Goal: Task Accomplishment & Management: Manage account settings

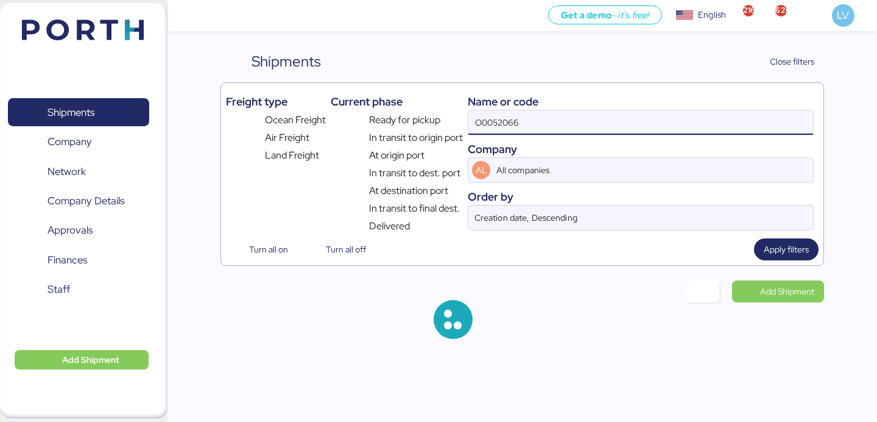
click at [539, 118] on input "O0052066" at bounding box center [641, 122] width 345 height 24
type input "O0052051"
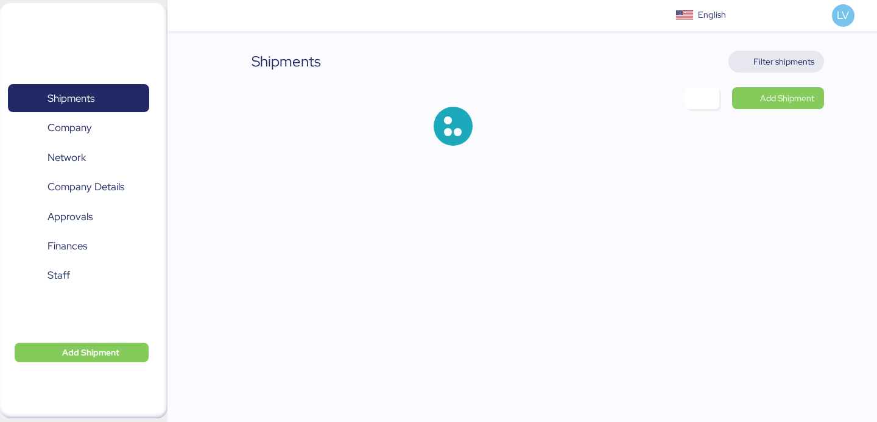
click at [750, 58] on span "Filter shipments" at bounding box center [777, 61] width 76 height 17
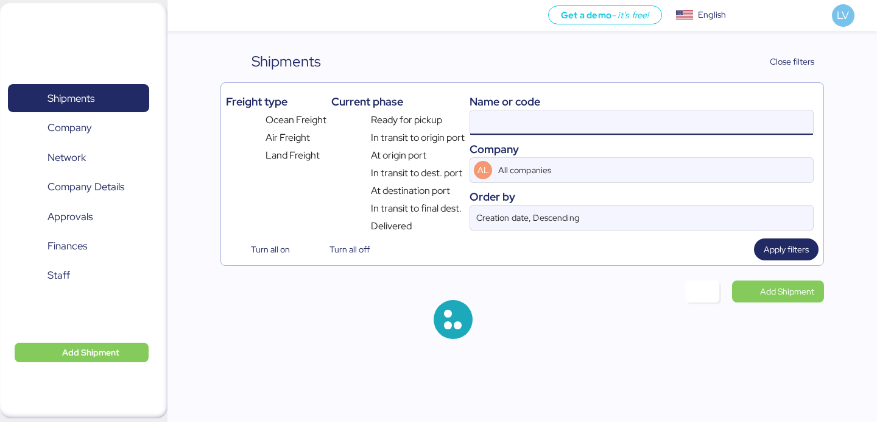
click at [615, 126] on input at bounding box center [641, 122] width 343 height 24
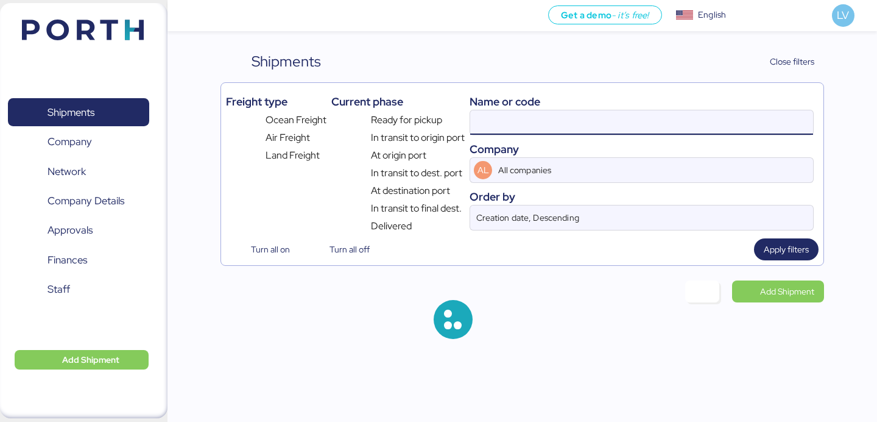
paste input "O0052051"
type input "O0052051"
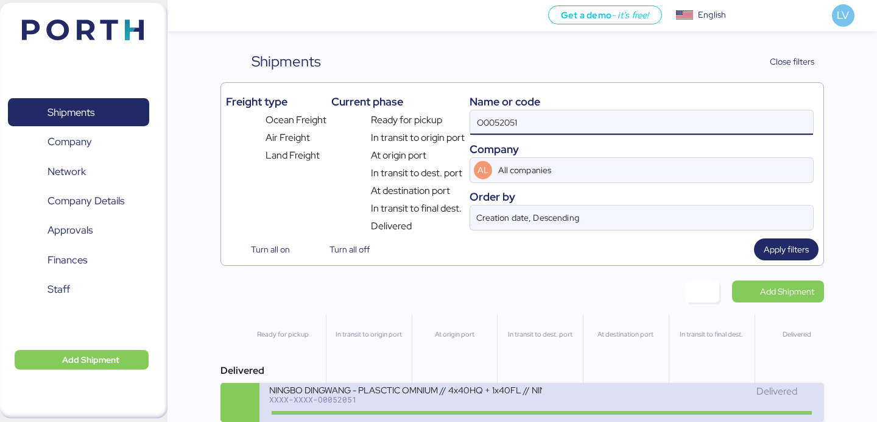
click at [444, 401] on div "XXXX-XXXX-O0052051" at bounding box center [405, 399] width 272 height 9
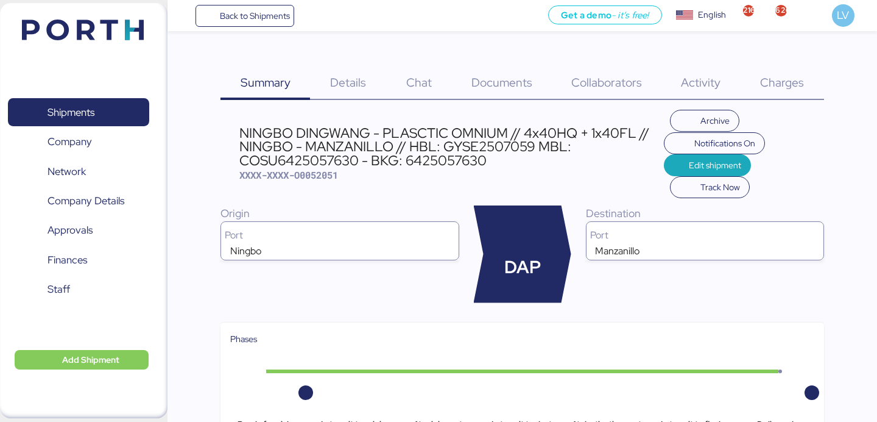
click at [792, 79] on span "Charges" at bounding box center [782, 82] width 44 height 16
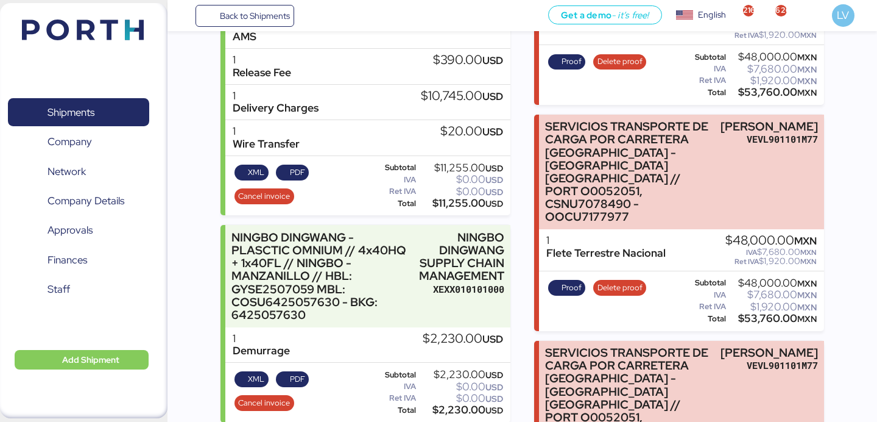
scroll to position [350, 0]
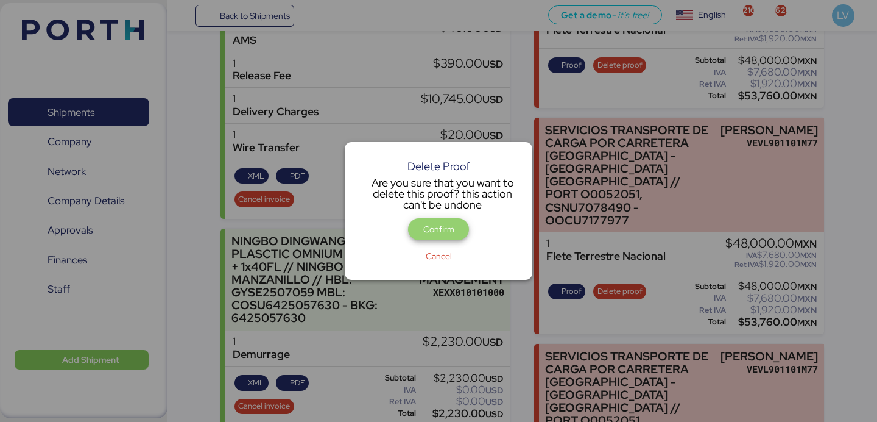
click at [453, 236] on span "Confirm" at bounding box center [438, 229] width 41 height 17
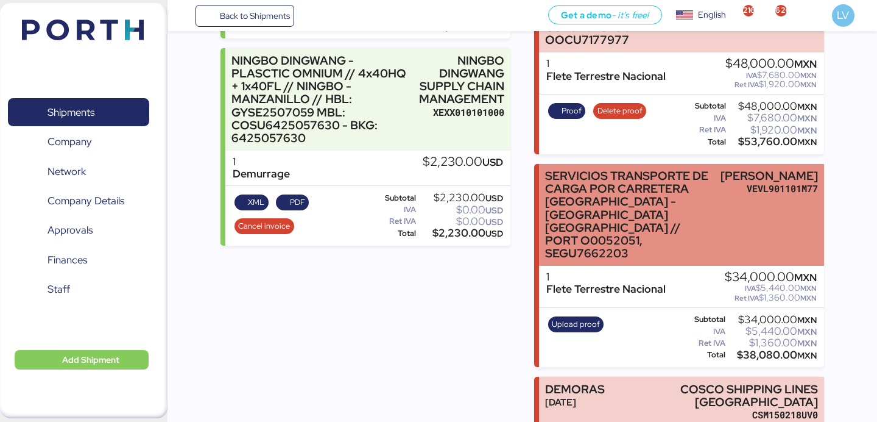
scroll to position [501, 0]
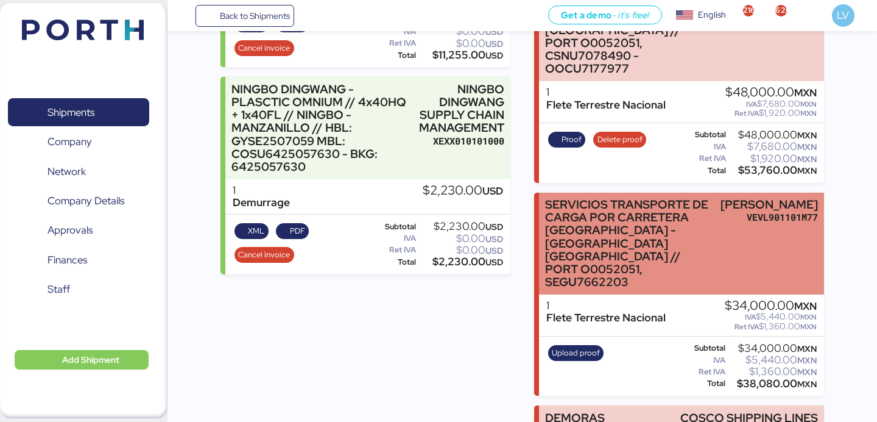
click at [715, 198] on div "SERVICIOS TRANSPORTE DE CARGA POR CARRETERA MANZANILLO - LEÓN IUNGO // PORT O00…" at bounding box center [630, 243] width 170 height 90
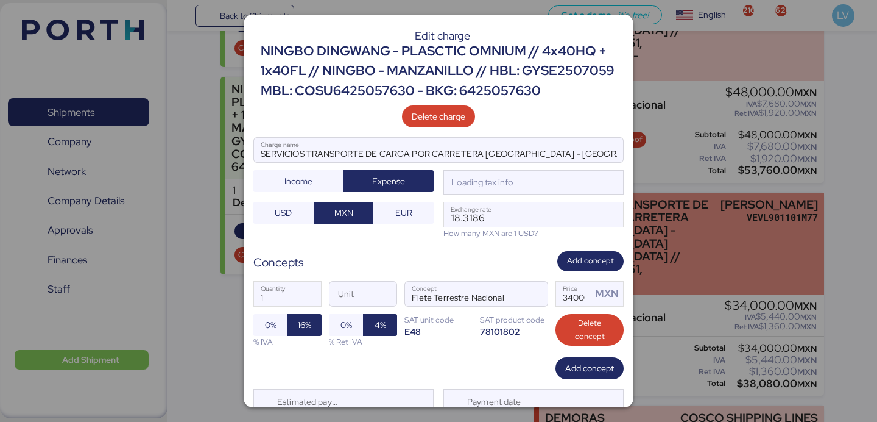
scroll to position [0, 0]
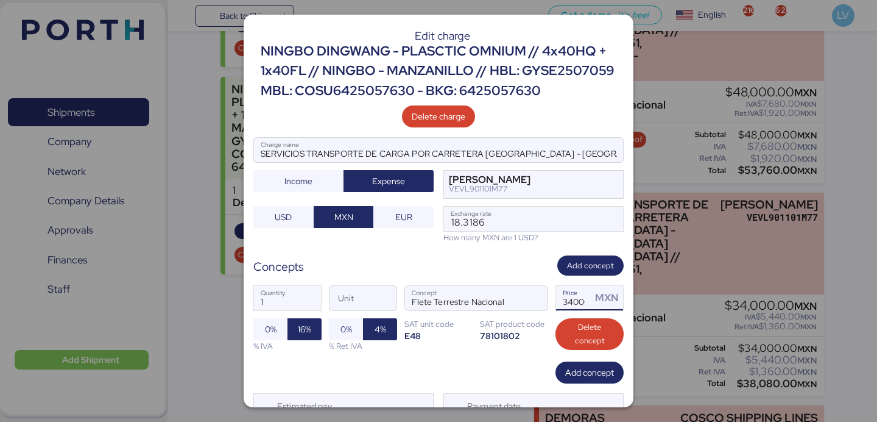
click at [575, 310] on input "34000" at bounding box center [573, 298] width 35 height 24
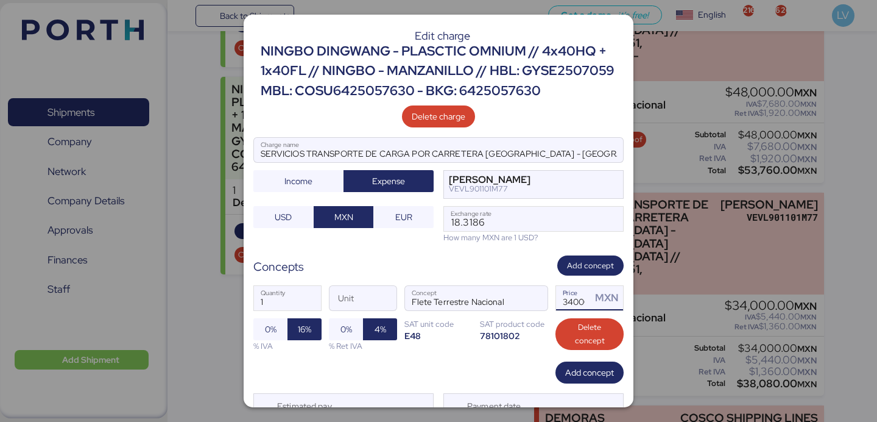
paste input "64000."
drag, startPoint x: 575, startPoint y: 318, endPoint x: 556, endPoint y: 313, distance: 19.7
click at [556, 310] on input "64000.00" at bounding box center [573, 298] width 35 height 24
click at [586, 310] on input "63982" at bounding box center [573, 298] width 35 height 24
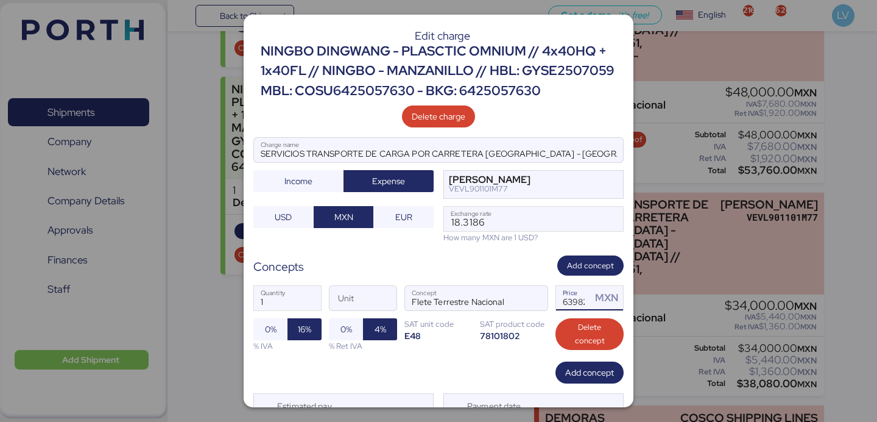
paste input "4000.00"
type input "64000"
click at [532, 275] on div "Concepts Add concept" at bounding box center [438, 265] width 370 height 20
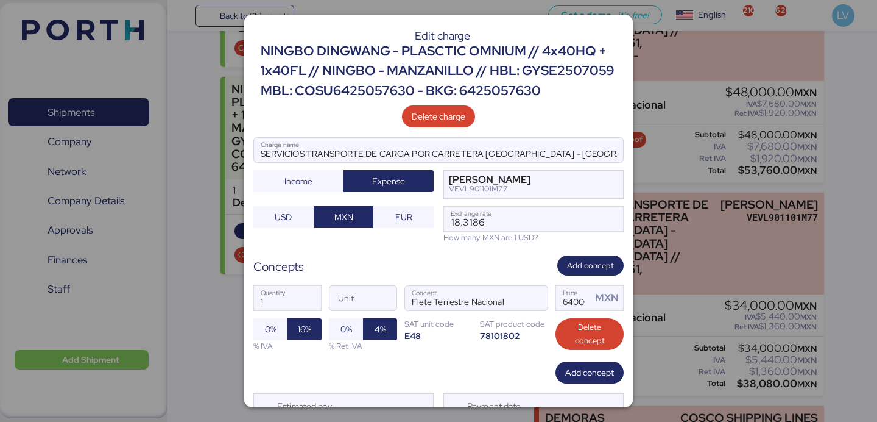
scroll to position [59, 0]
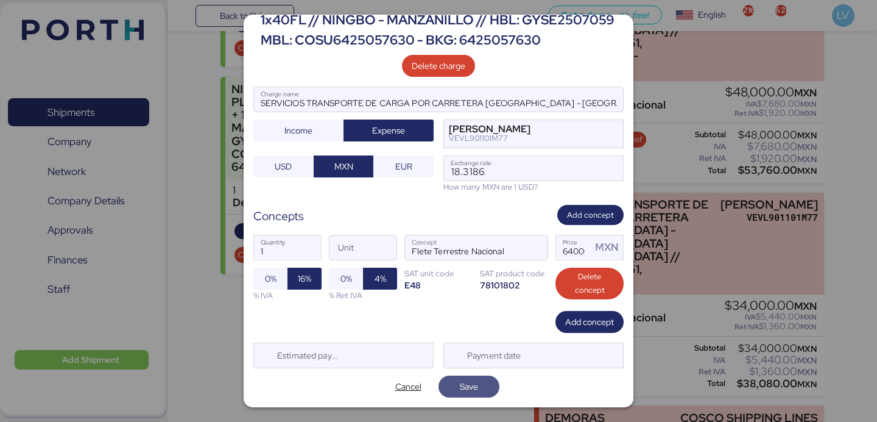
click at [464, 384] on span "Save" at bounding box center [469, 386] width 18 height 15
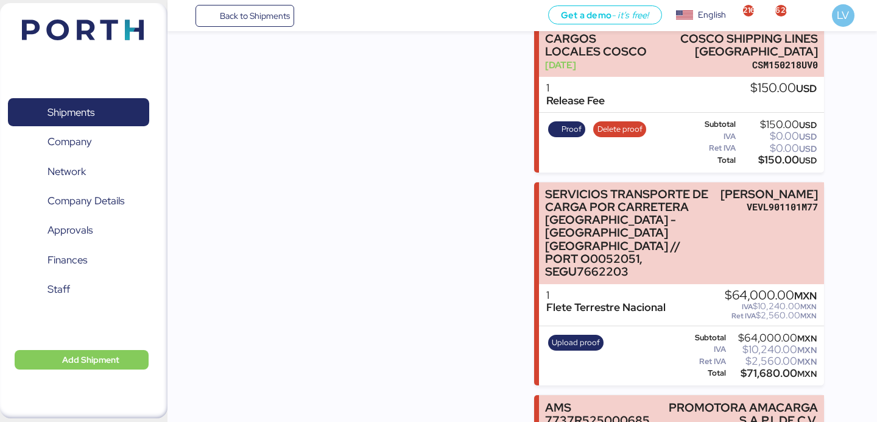
scroll to position [988, 0]
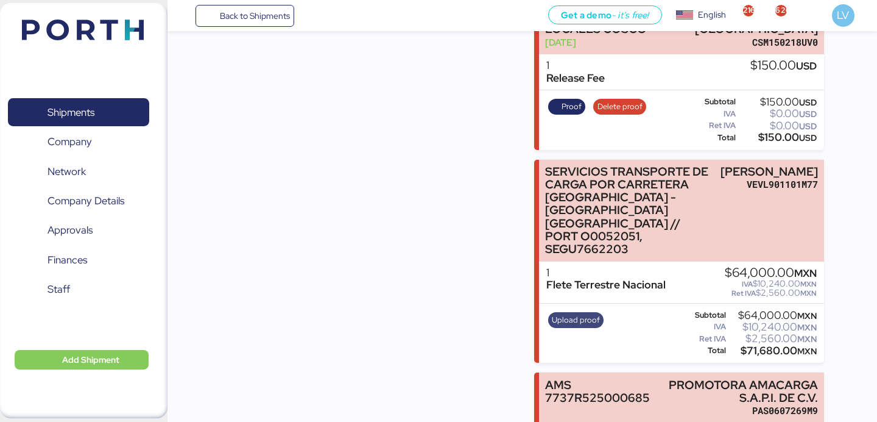
click at [571, 313] on span "Upload proof" at bounding box center [576, 319] width 48 height 13
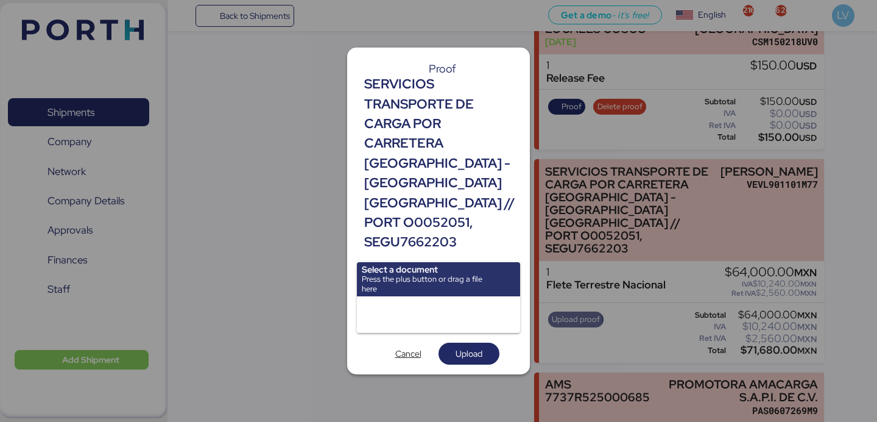
scroll to position [0, 0]
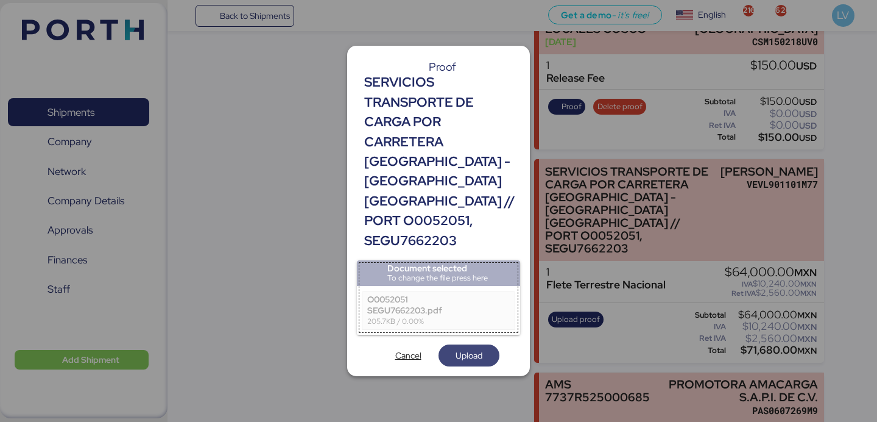
click at [475, 348] on span "Upload" at bounding box center [469, 355] width 27 height 15
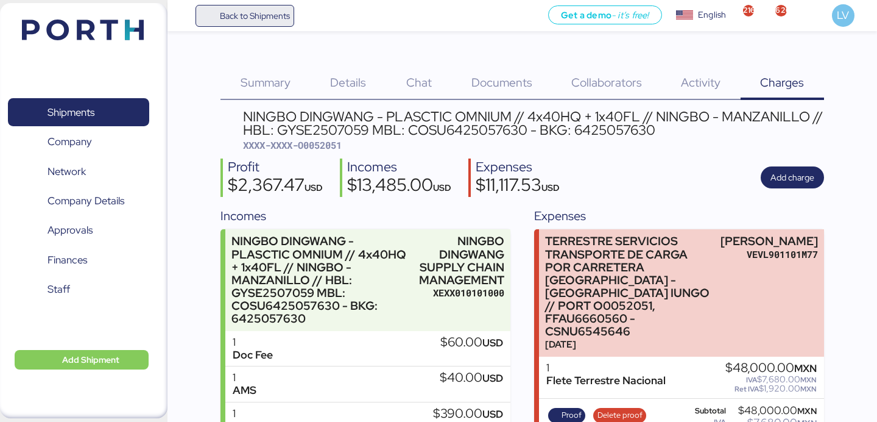
click at [282, 18] on span "Back to Shipments" at bounding box center [255, 16] width 70 height 15
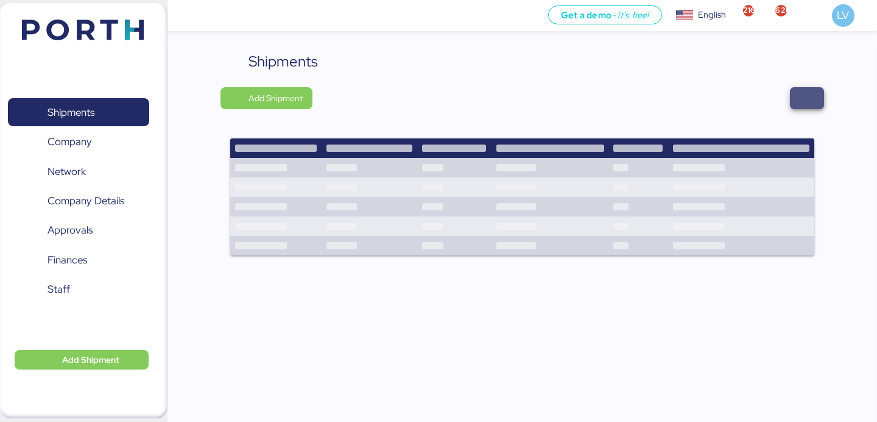
click at [795, 99] on span "button" at bounding box center [807, 98] width 34 height 22
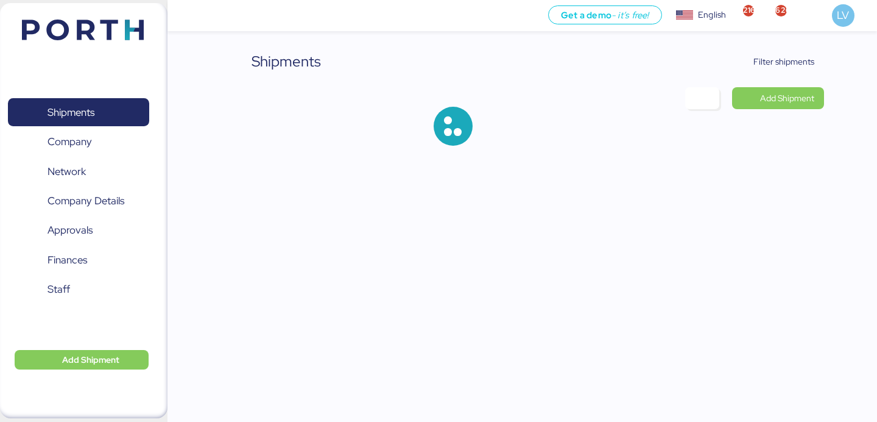
click at [785, 73] on div "Shipments Filter shipments Add Shipment" at bounding box center [522, 108] width 603 height 115
click at [784, 67] on span "Filter shipments" at bounding box center [784, 61] width 61 height 15
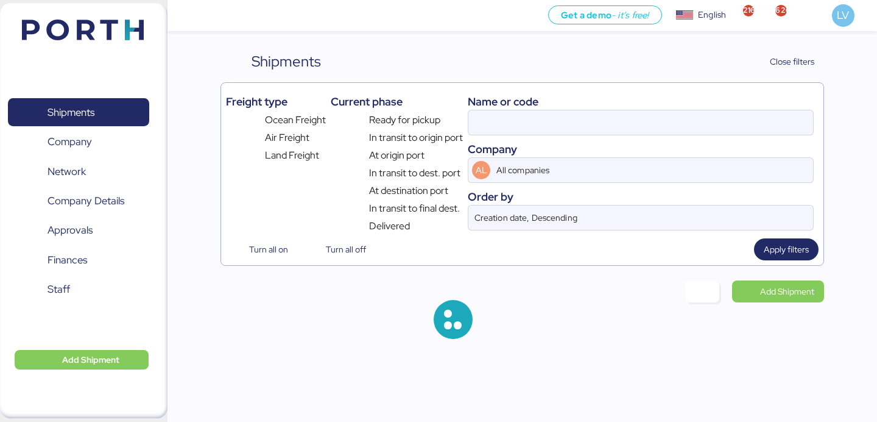
drag, startPoint x: 691, startPoint y: 95, endPoint x: 685, endPoint y: 102, distance: 8.7
click at [690, 95] on div "Name or code" at bounding box center [641, 101] width 346 height 16
click at [674, 113] on input at bounding box center [641, 122] width 345 height 24
paste input "O0052122"
type input "O0052122"
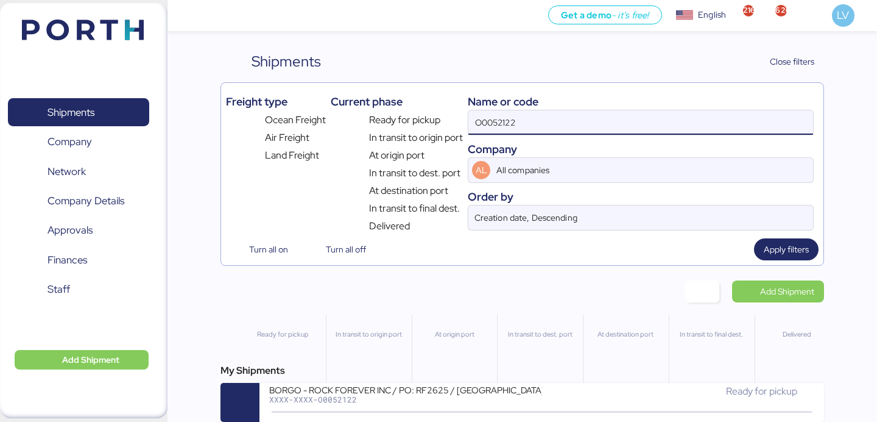
click at [529, 131] on input "O0052122" at bounding box center [641, 122] width 345 height 24
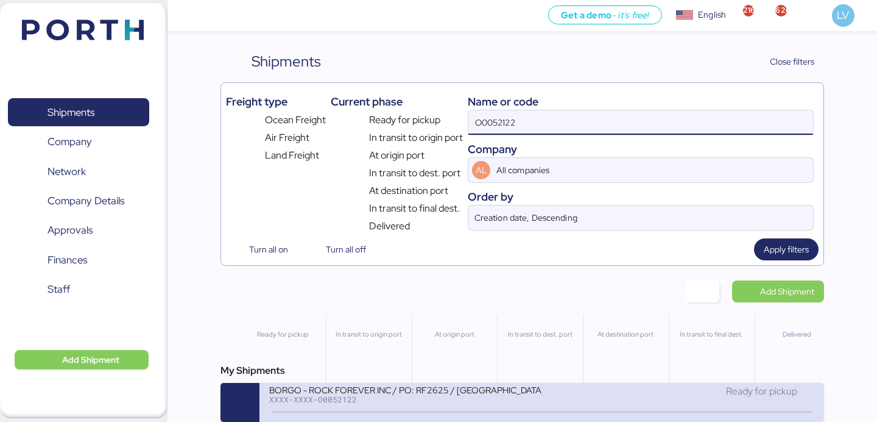
click at [376, 392] on div "BORGO - ROCK FOREVER INC / PO: RF2625 / CHENNAI - MANZANILLO / 1x20 / TARSEP" at bounding box center [405, 389] width 272 height 10
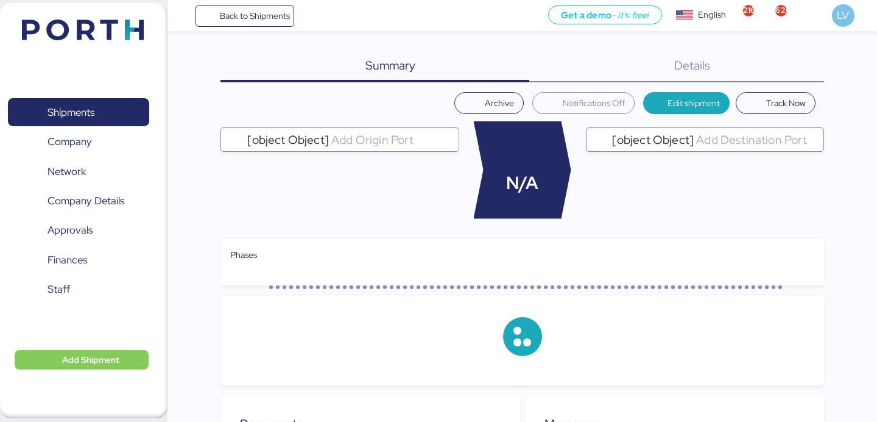
click at [773, 63] on div "Summary 0 Details 0" at bounding box center [522, 67] width 603 height 32
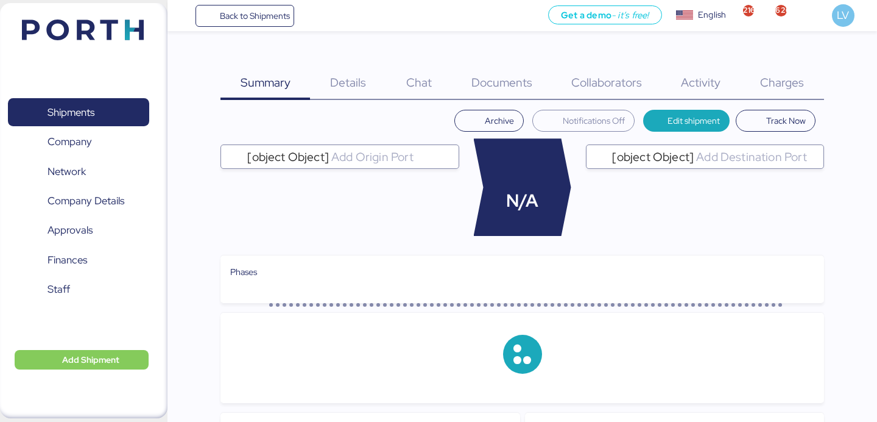
click at [799, 76] on span "Charges" at bounding box center [782, 82] width 44 height 16
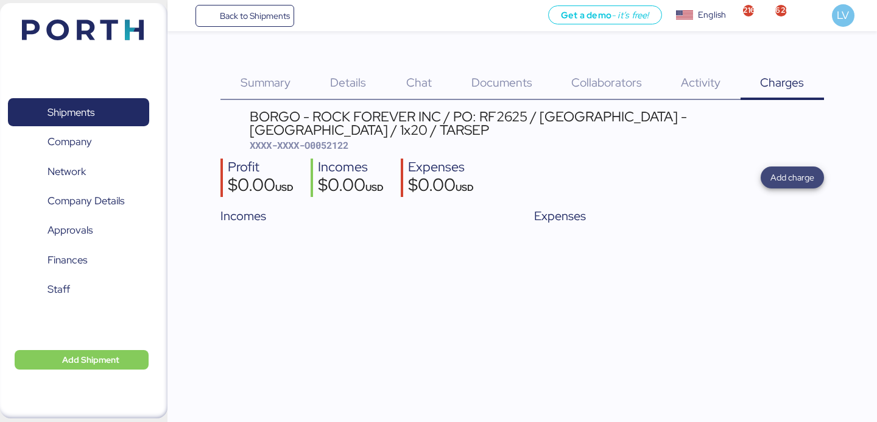
click at [776, 170] on span "Add charge" at bounding box center [793, 177] width 44 height 15
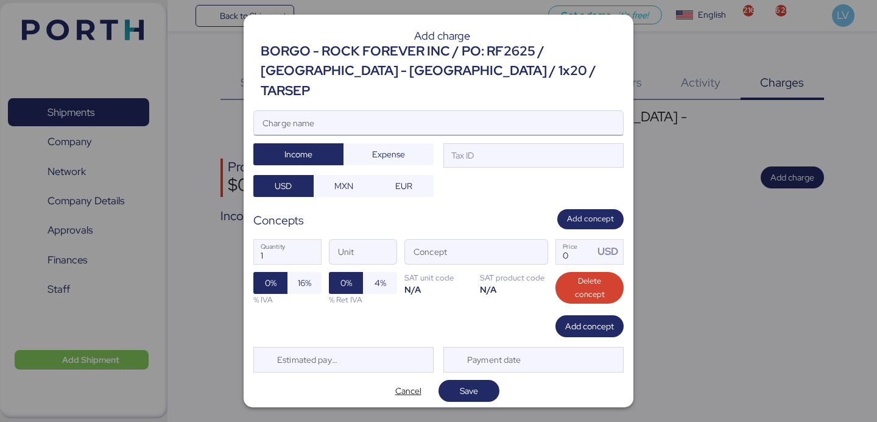
click at [520, 115] on input "Charge name" at bounding box center [438, 123] width 369 height 24
type input "c"
type input "CARGOS AGENTE"
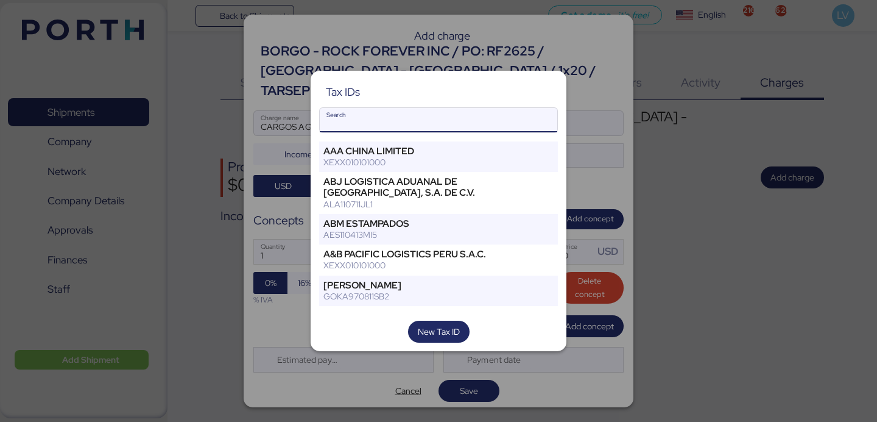
click at [442, 114] on input "Search" at bounding box center [439, 120] width 238 height 24
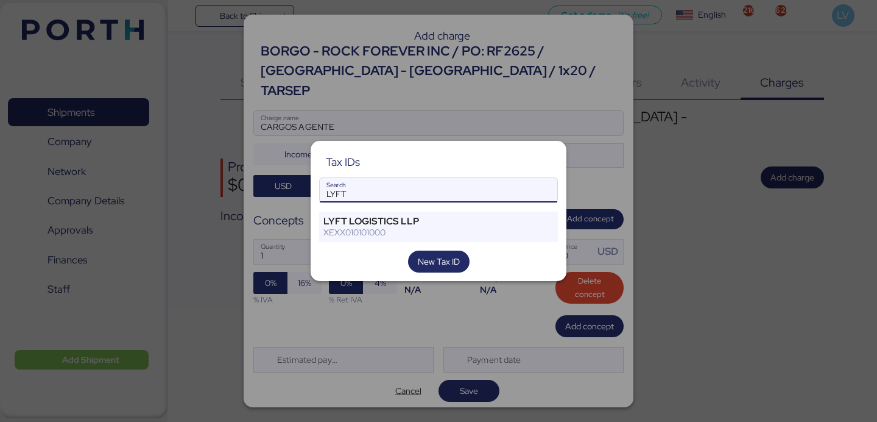
type input "LYFT"
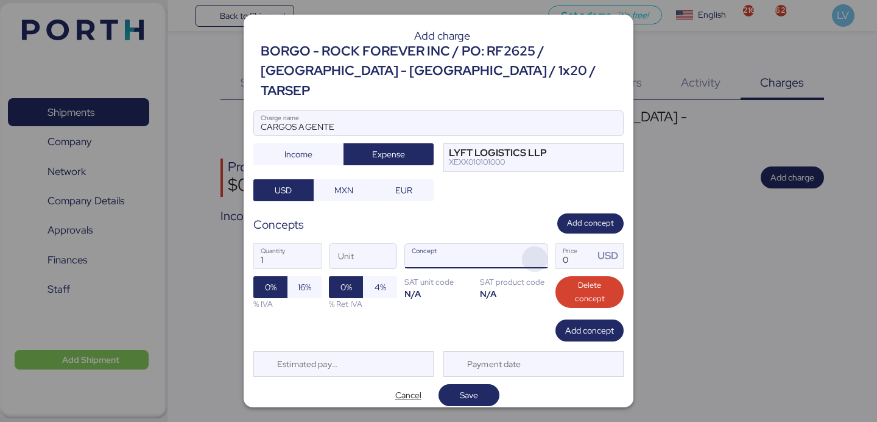
click at [526, 246] on span "button" at bounding box center [535, 259] width 26 height 26
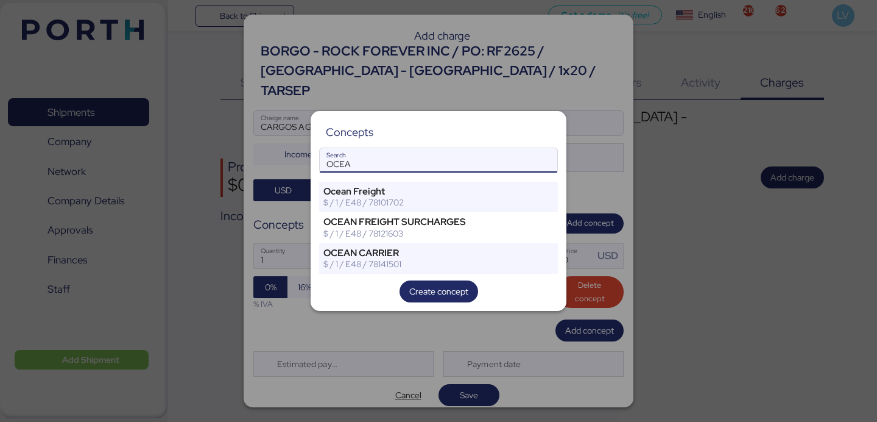
type input "OCEA"
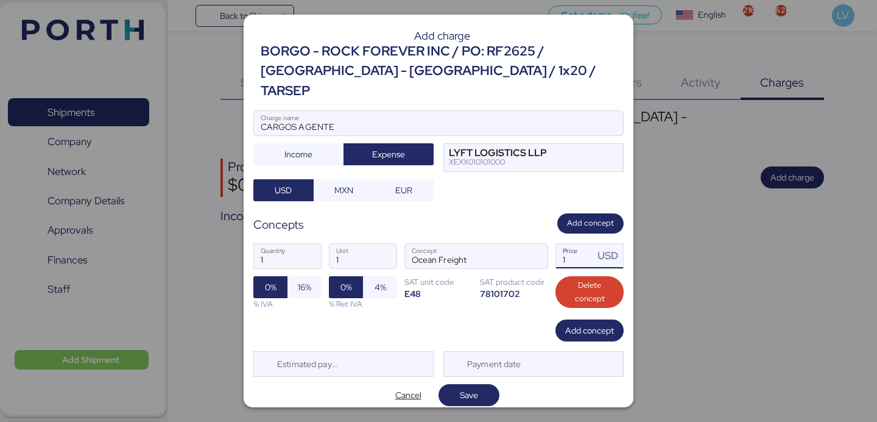
click at [576, 244] on input "1" at bounding box center [575, 256] width 38 height 24
paste input "2115.00"
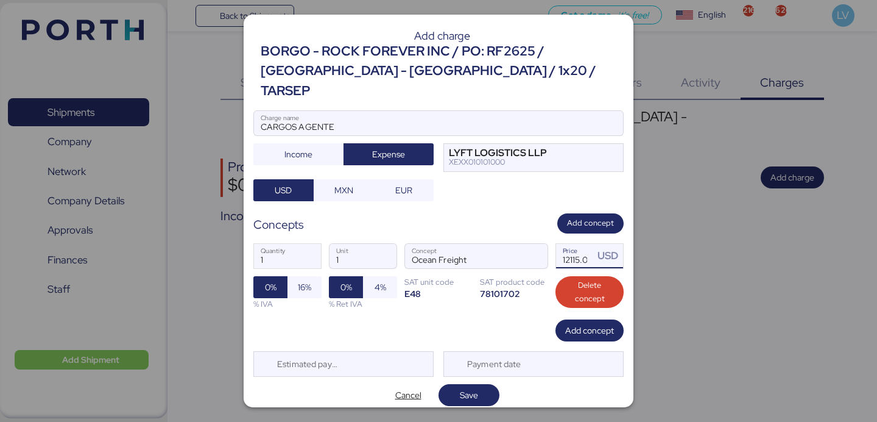
scroll to position [0, 7]
click at [565, 246] on input "12115.00" at bounding box center [575, 256] width 38 height 24
paste input "Price"
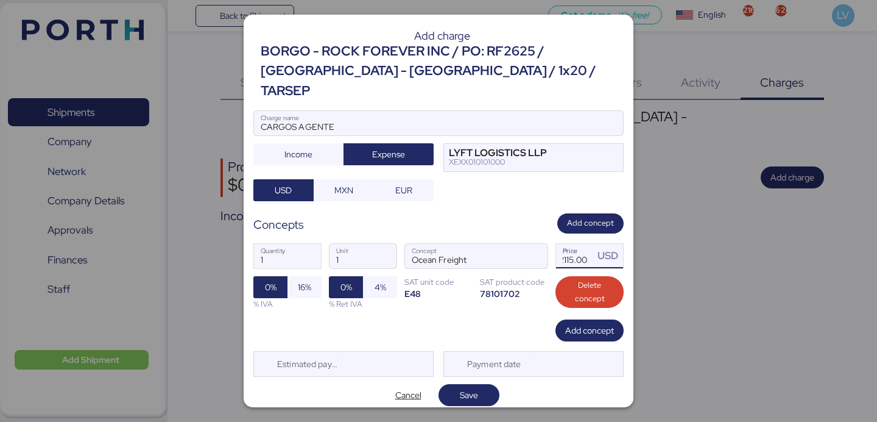
scroll to position [0, 4]
type input "2115"
click at [473, 388] on span "Save" at bounding box center [469, 395] width 18 height 15
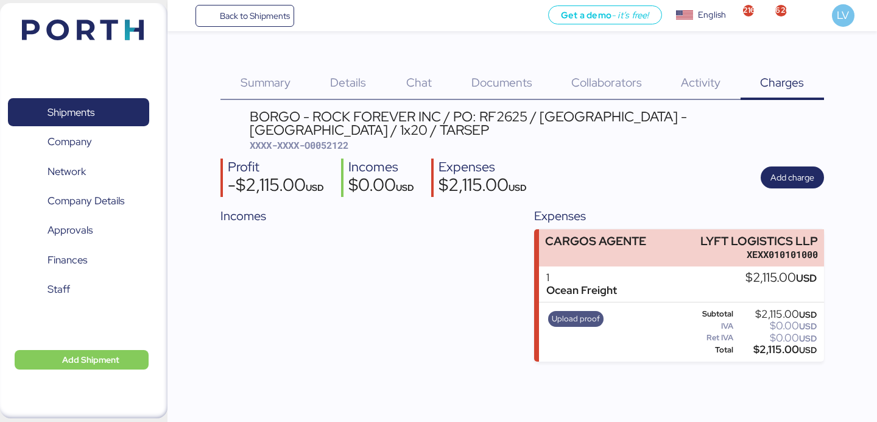
click at [572, 312] on span "Upload proof" at bounding box center [576, 318] width 48 height 13
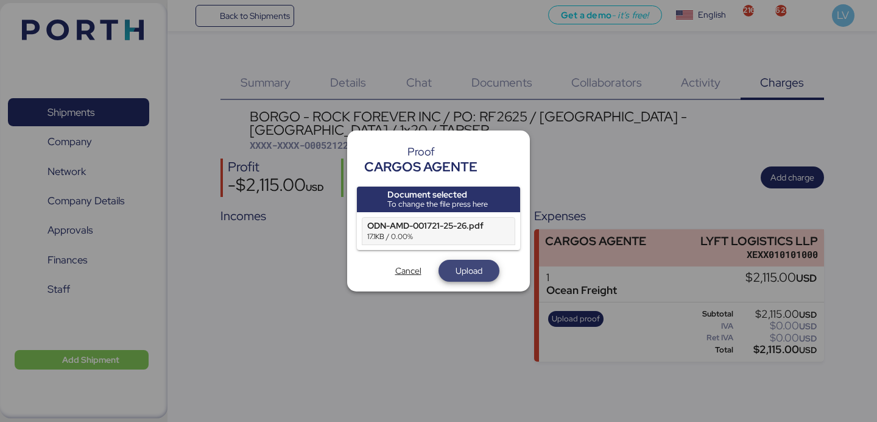
click at [460, 274] on span "Upload" at bounding box center [469, 270] width 27 height 15
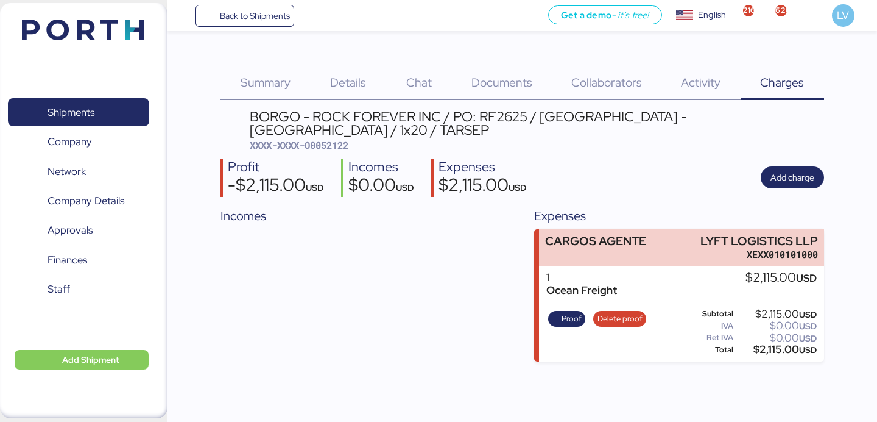
click at [335, 139] on span "XXXX-XXXX-O0052122" at bounding box center [299, 145] width 99 height 12
copy span "O0052122"
click at [324, 141] on div "BORGO - ROCK FOREVER INC / PO: RF2625 / CHENNAI - MANZANILLO / 1x20 / TARSEP XX…" at bounding box center [522, 236] width 603 height 252
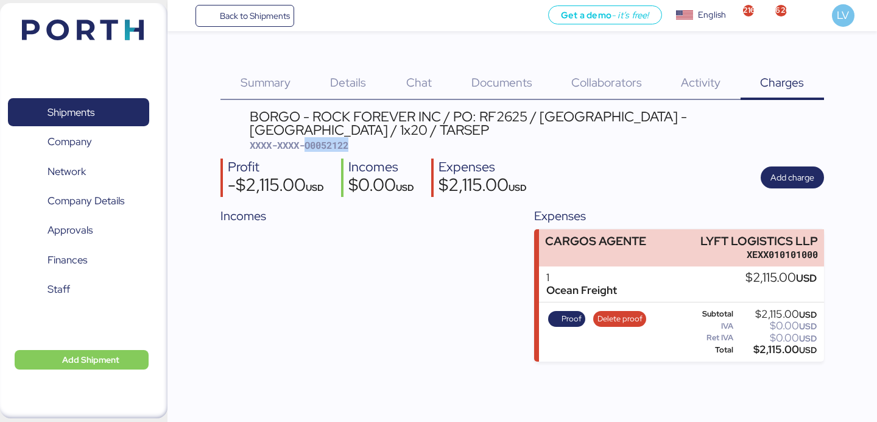
click at [330, 139] on span "XXXX-XXXX-O0052122" at bounding box center [299, 145] width 99 height 12
click at [486, 83] on span "Documents" at bounding box center [502, 82] width 61 height 16
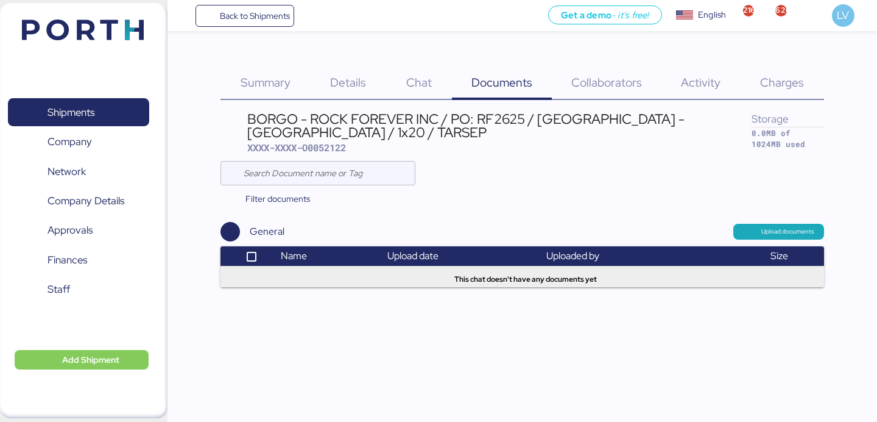
click at [797, 86] on span "Charges" at bounding box center [782, 82] width 44 height 16
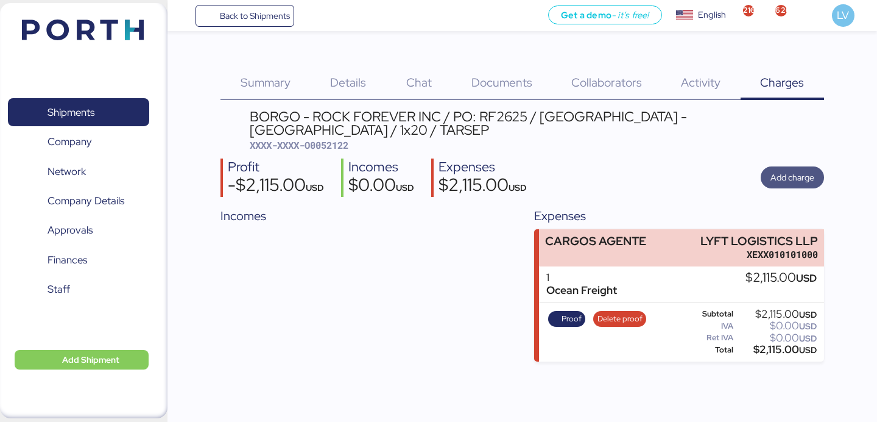
click at [804, 166] on span "Add charge" at bounding box center [792, 177] width 63 height 22
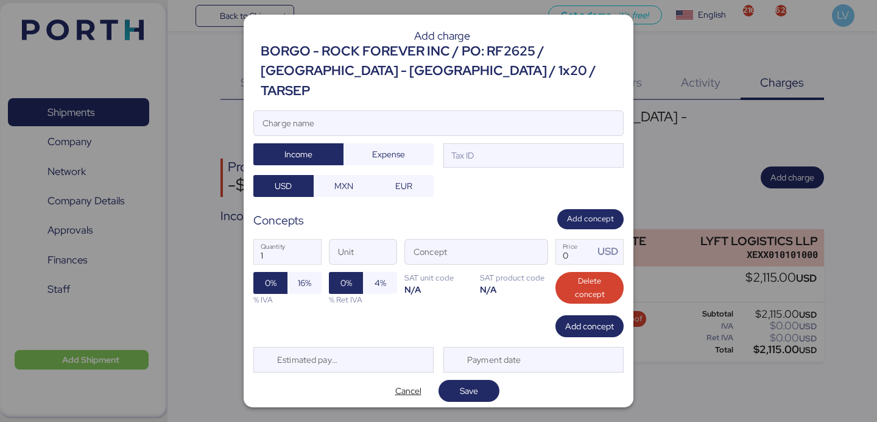
click at [526, 96] on div "Add charge BORGO - ROCK FOREVER INC / PO: RF2625 / CHENNAI - MANZANILLO / 1x20 …" at bounding box center [439, 211] width 390 height 392
click at [508, 111] on input "Charge name" at bounding box center [438, 123] width 369 height 24
paste input "PD6303497-0"
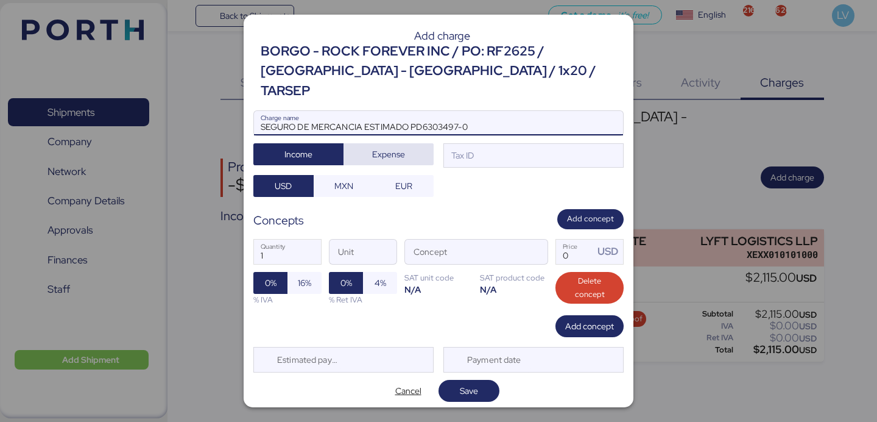
type input "SEGURO DE MERCANCIA ESTIMADO PD6303497-0"
click at [384, 147] on span "Expense" at bounding box center [388, 154] width 33 height 15
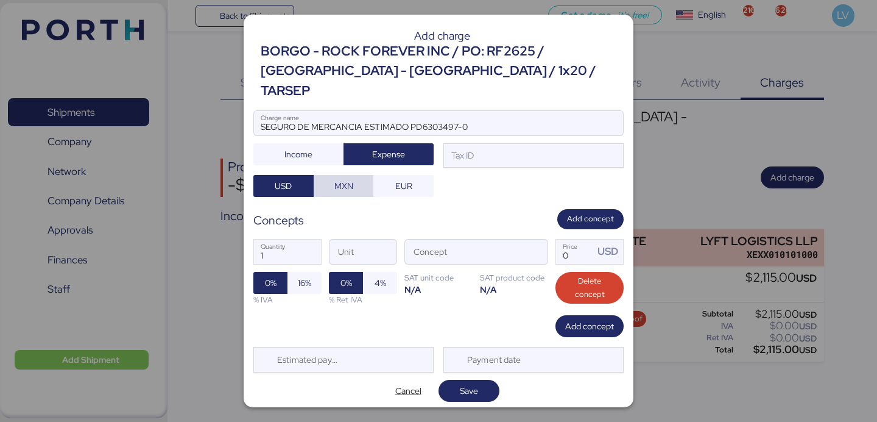
click at [356, 177] on span "MXN" at bounding box center [344, 185] width 41 height 17
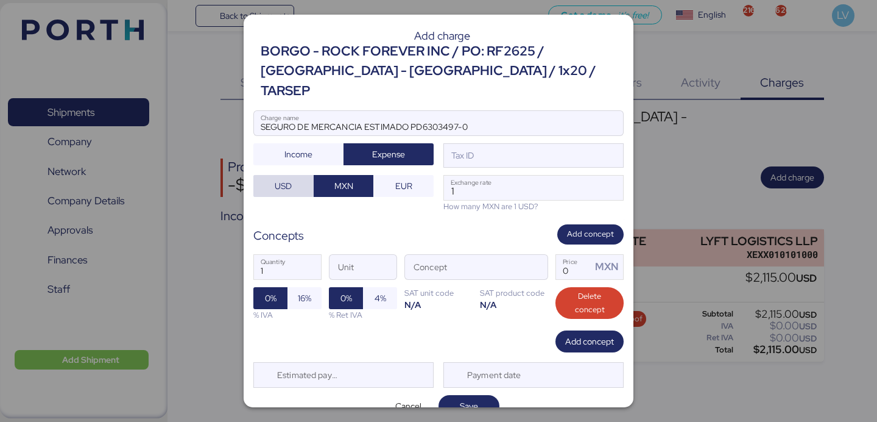
click at [296, 177] on span "USD" at bounding box center [283, 185] width 41 height 17
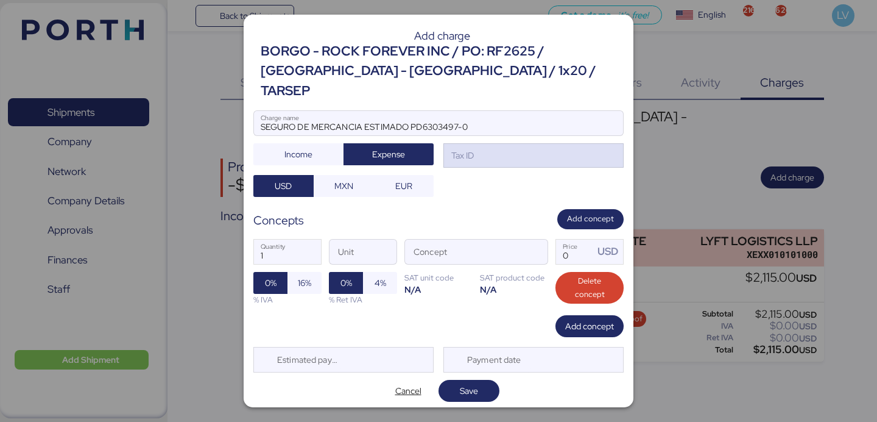
click at [526, 143] on div "Tax ID" at bounding box center [534, 155] width 180 height 24
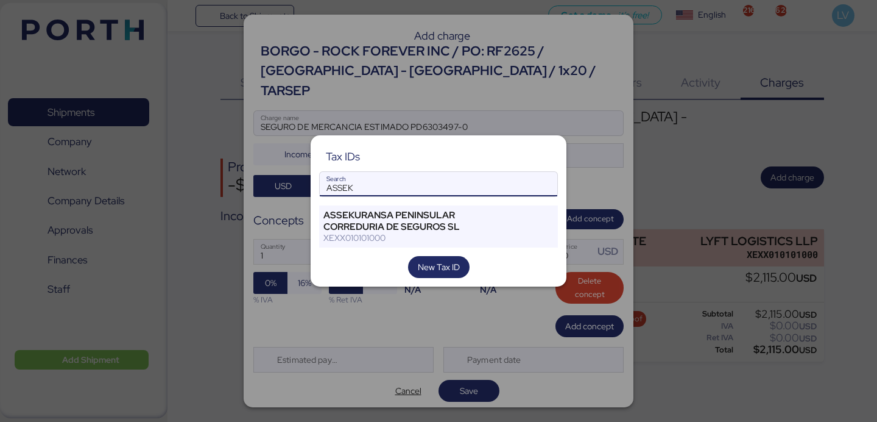
type input "ASSEK"
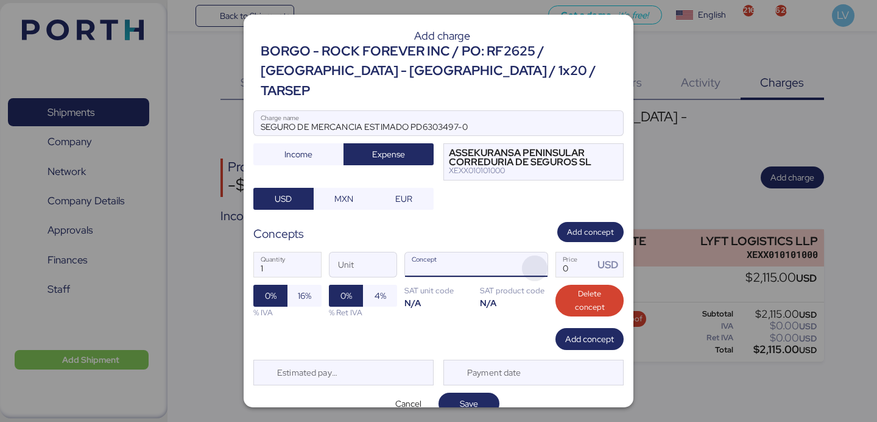
click at [544, 255] on span "button" at bounding box center [535, 268] width 26 height 26
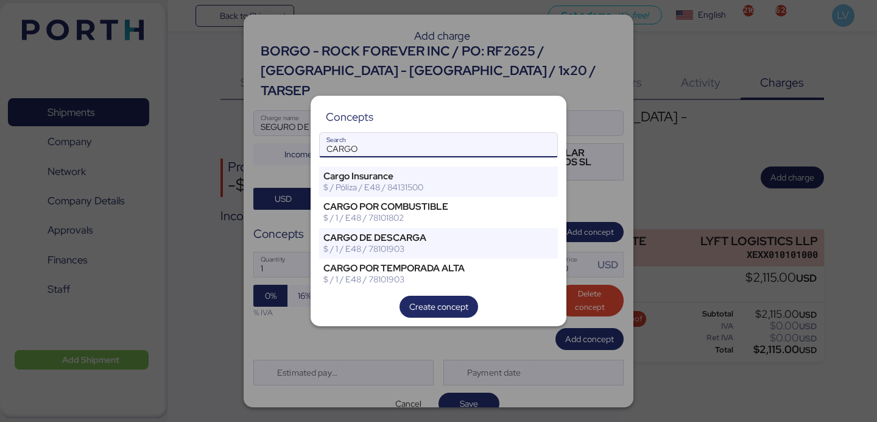
type input "CARGO"
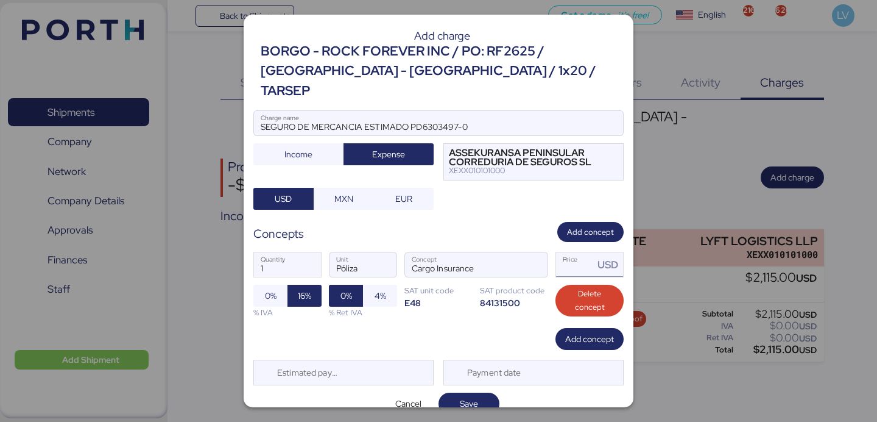
click at [574, 252] on input "Price USD" at bounding box center [575, 264] width 38 height 24
type input "50.84"
click at [274, 288] on span "0%" at bounding box center [271, 295] width 12 height 15
click at [314, 360] on div "Estimated payment date" at bounding box center [305, 372] width 73 height 24
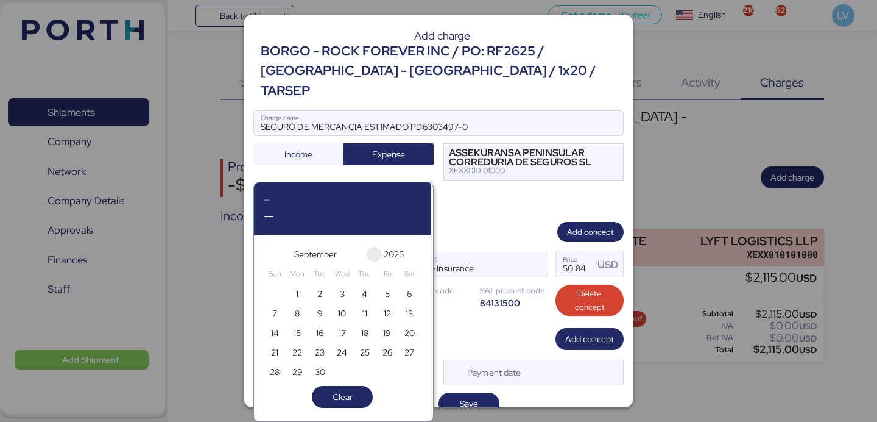
click at [369, 255] on span "button" at bounding box center [374, 254] width 15 height 15
click at [416, 256] on span "button" at bounding box center [413, 254] width 15 height 15
click at [346, 256] on div "September" at bounding box center [315, 253] width 74 height 19
click at [355, 256] on span "button" at bounding box center [359, 254] width 15 height 15
click at [385, 314] on span "10" at bounding box center [387, 313] width 8 height 15
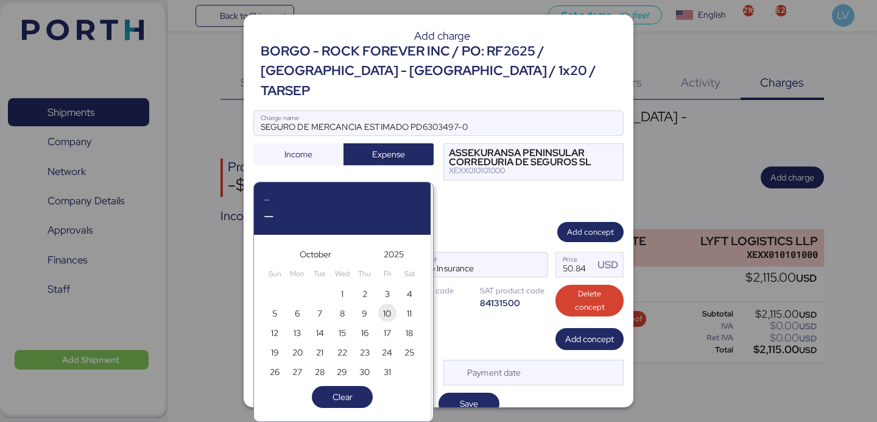
type input "Oct 10, 2025"
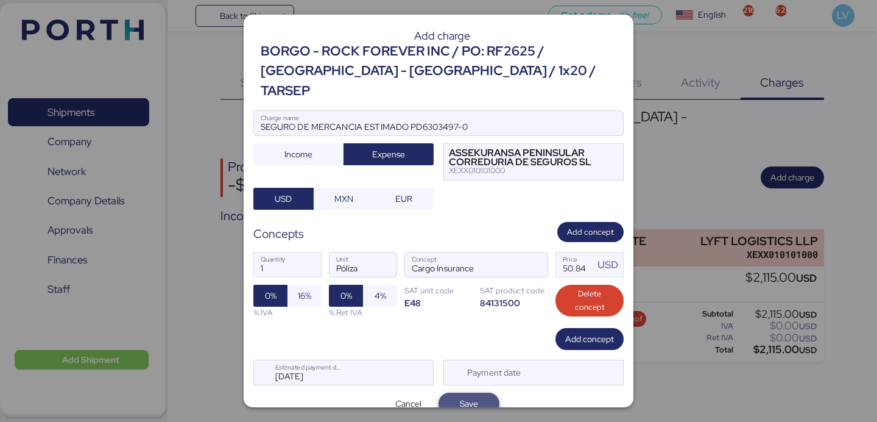
click at [468, 395] on span "Save" at bounding box center [468, 403] width 41 height 17
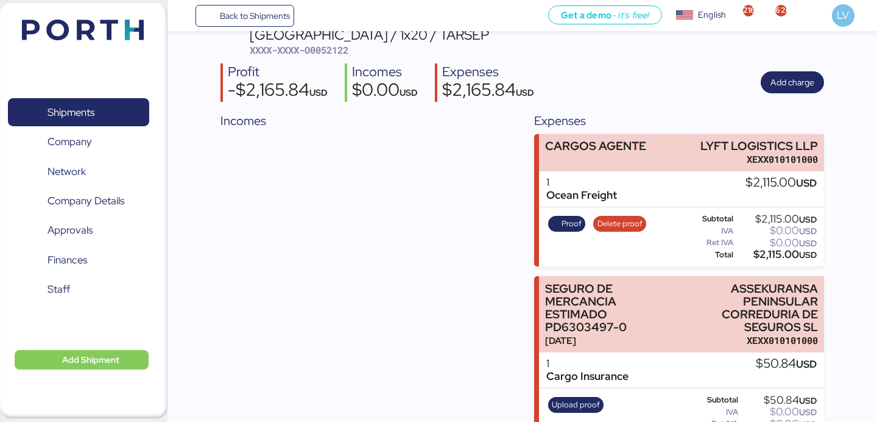
scroll to position [117, 0]
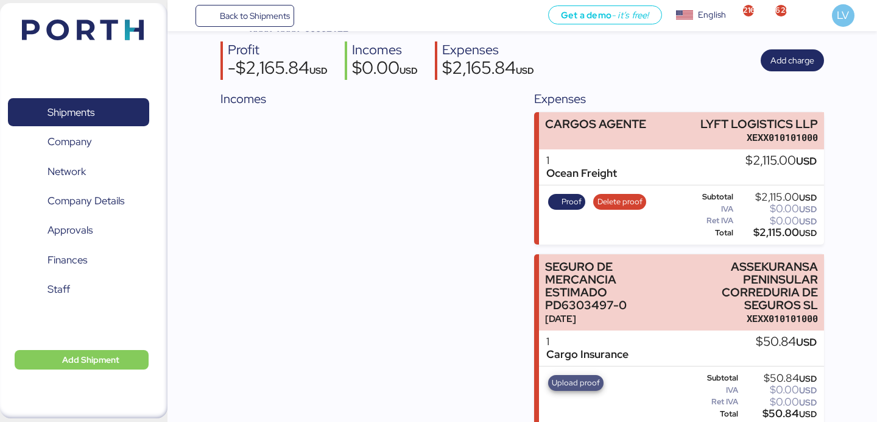
click at [578, 376] on span "Upload proof" at bounding box center [576, 382] width 48 height 13
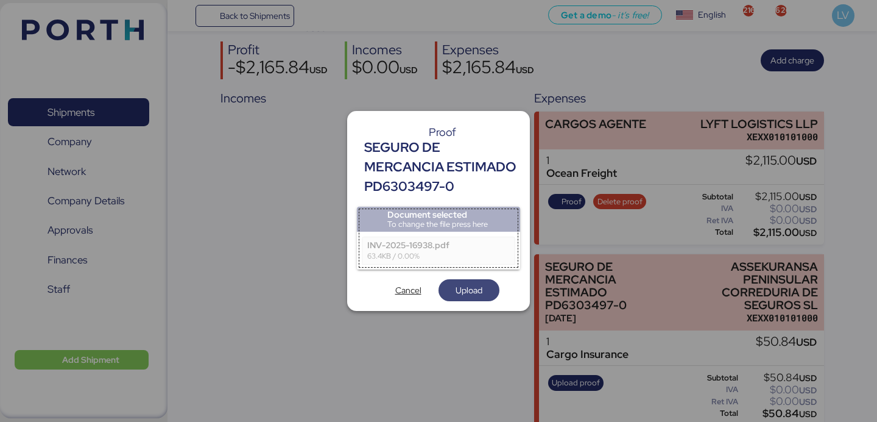
click at [469, 292] on span "Upload" at bounding box center [469, 290] width 27 height 15
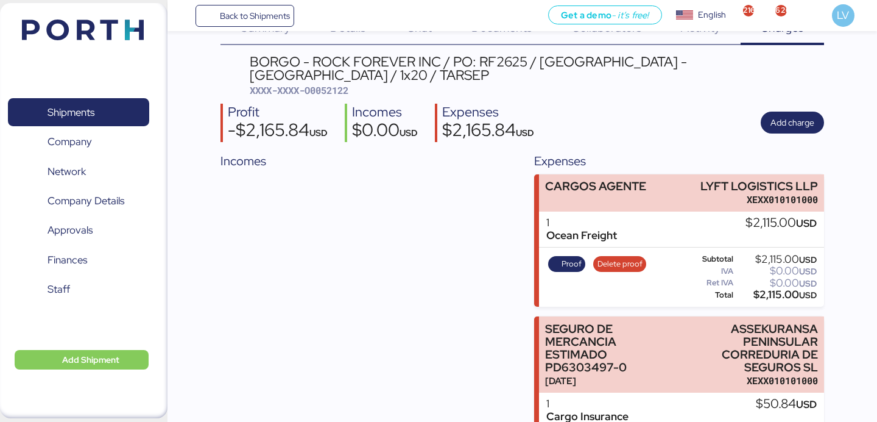
scroll to position [117, 0]
